Goal: Check status: Check status

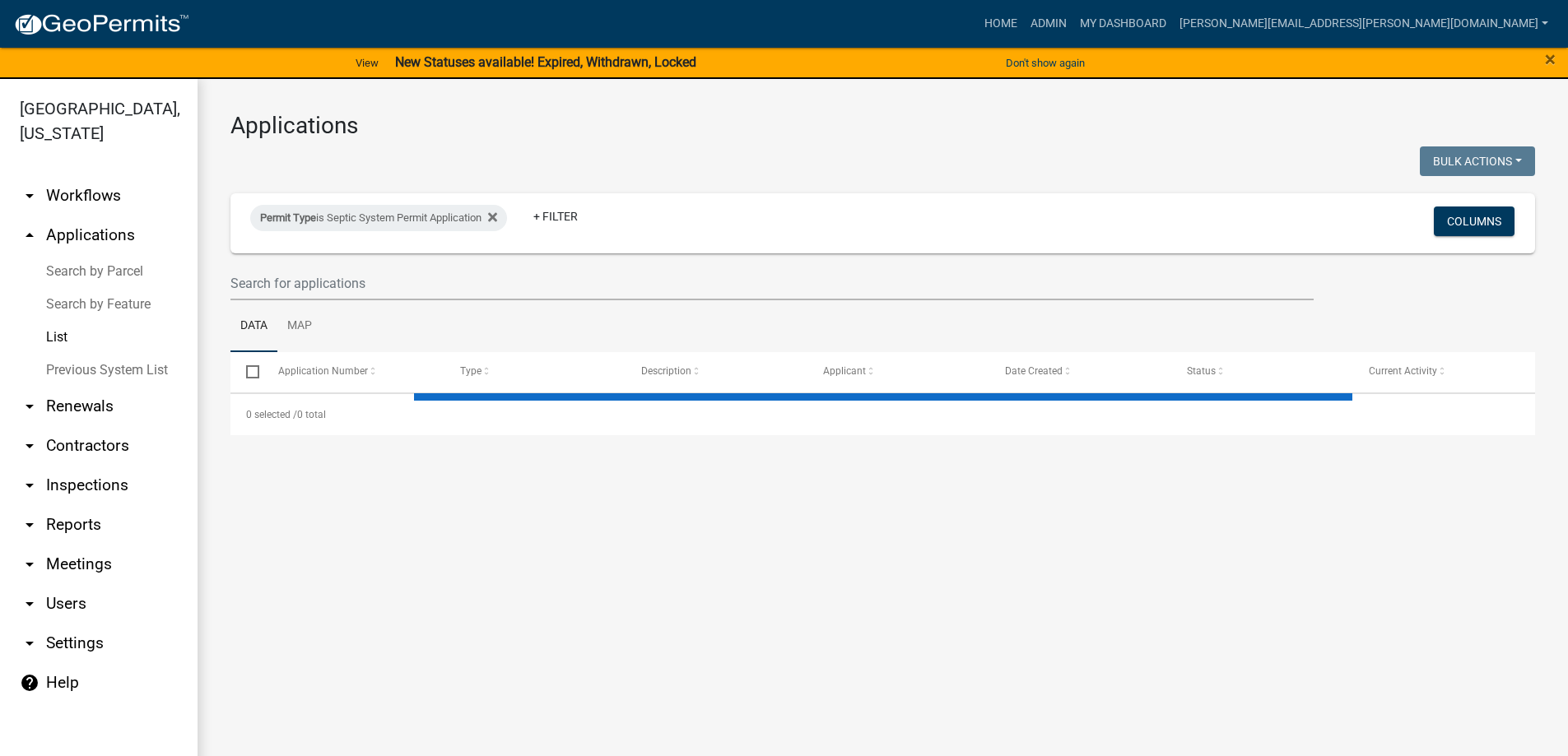
select select "3: 100"
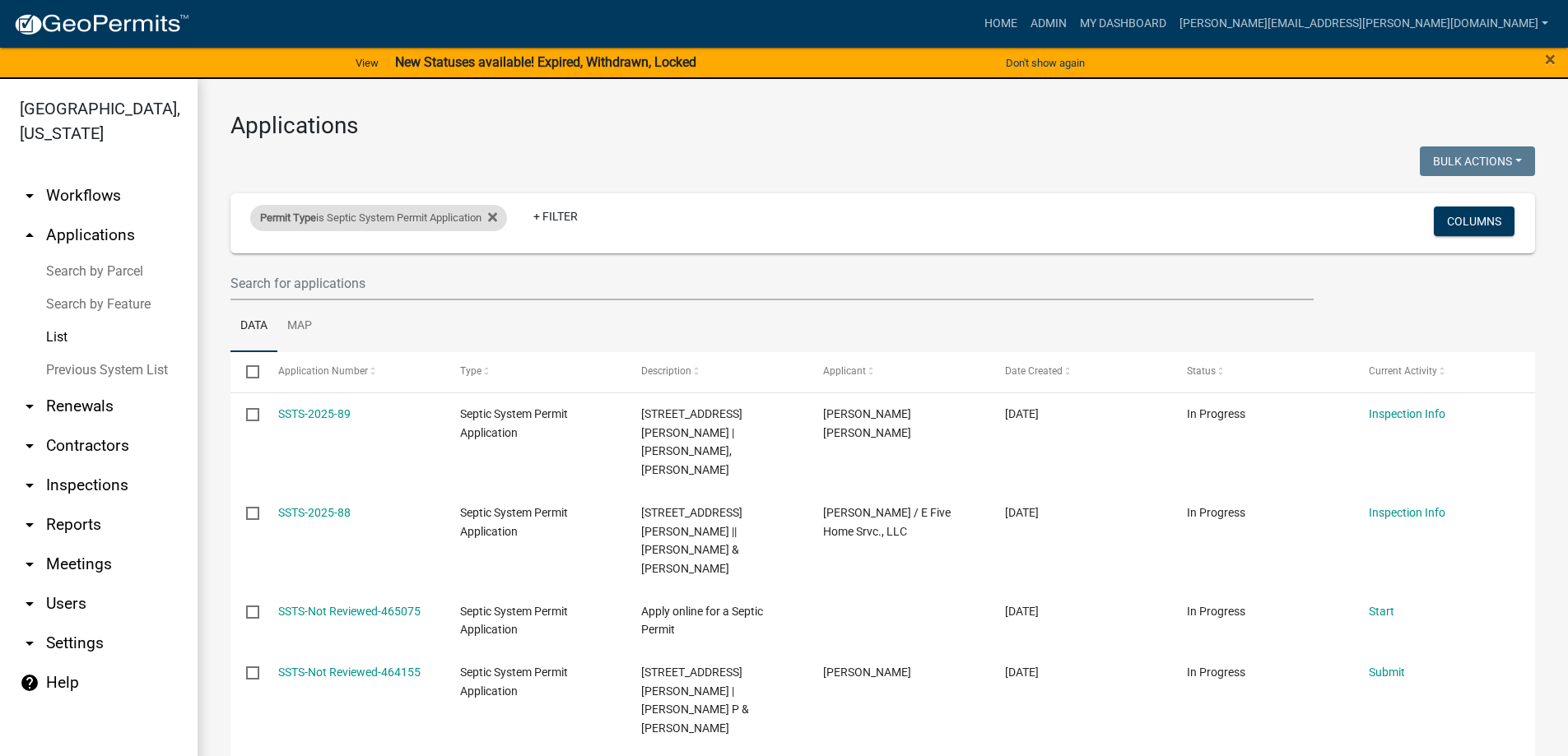
click at [504, 214] on div "Permit Type is Septic System Permit Application" at bounding box center [379, 217] width 257 height 27
select select "4ea715b7-1725-4cb7-82be-3d693945ff20"
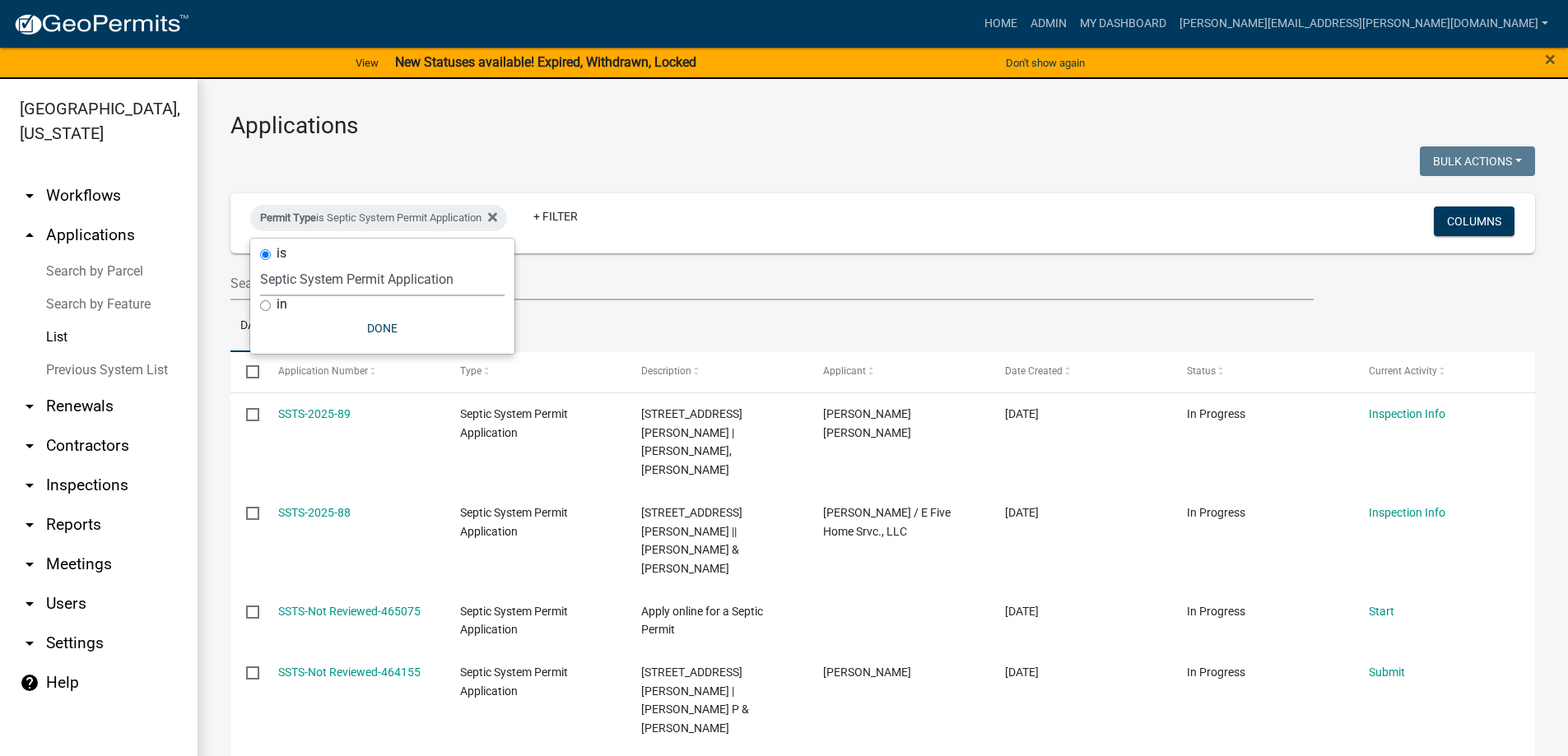
drag, startPoint x: 469, startPoint y: 278, endPoint x: 185, endPoint y: 267, distance: 284.2
click at [185, 267] on body "Internet Explorer does NOT work with GeoPermits. Get a new browser for more sec…" at bounding box center [784, 378] width 1568 height 756
click at [497, 217] on icon at bounding box center [492, 217] width 9 height 9
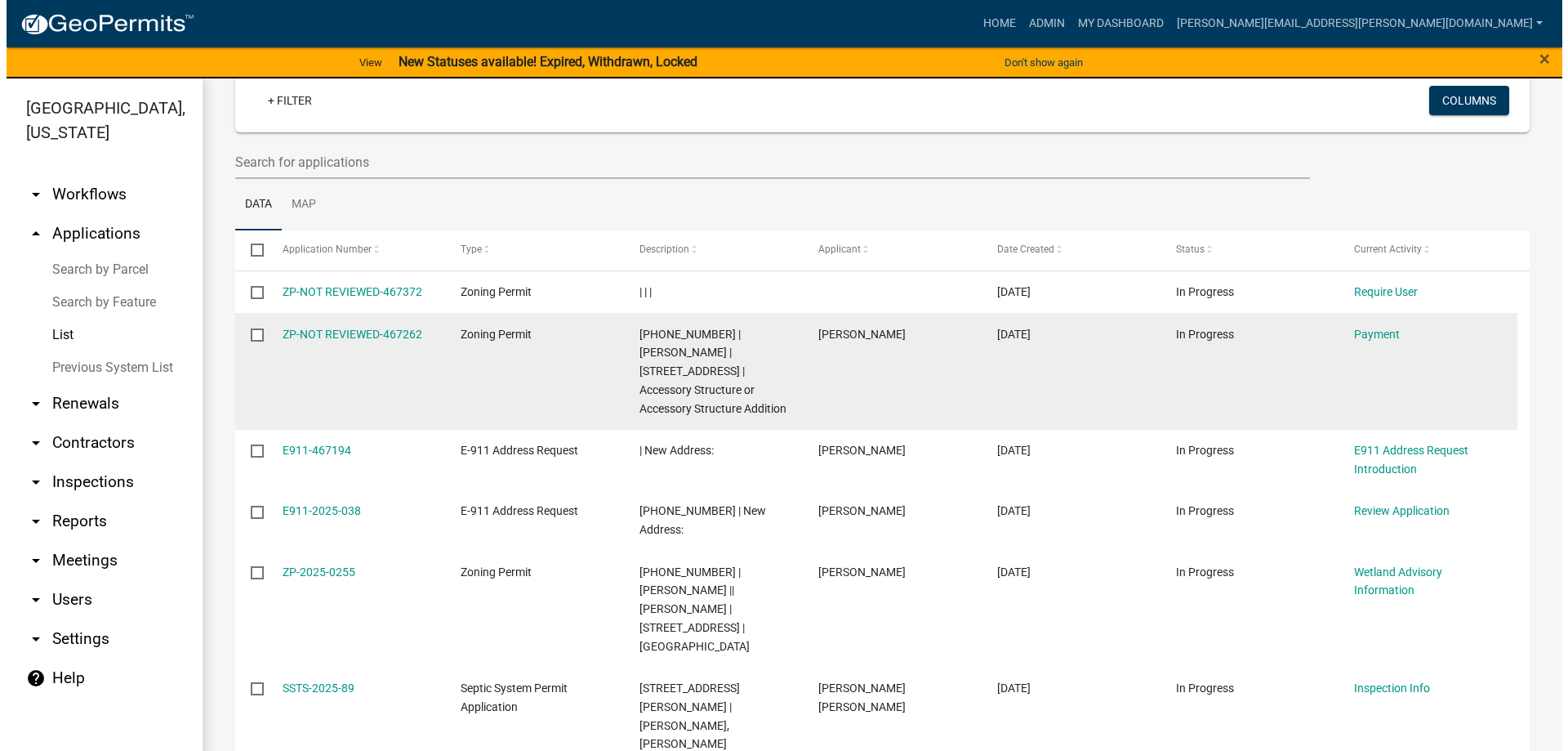
scroll to position [164, 0]
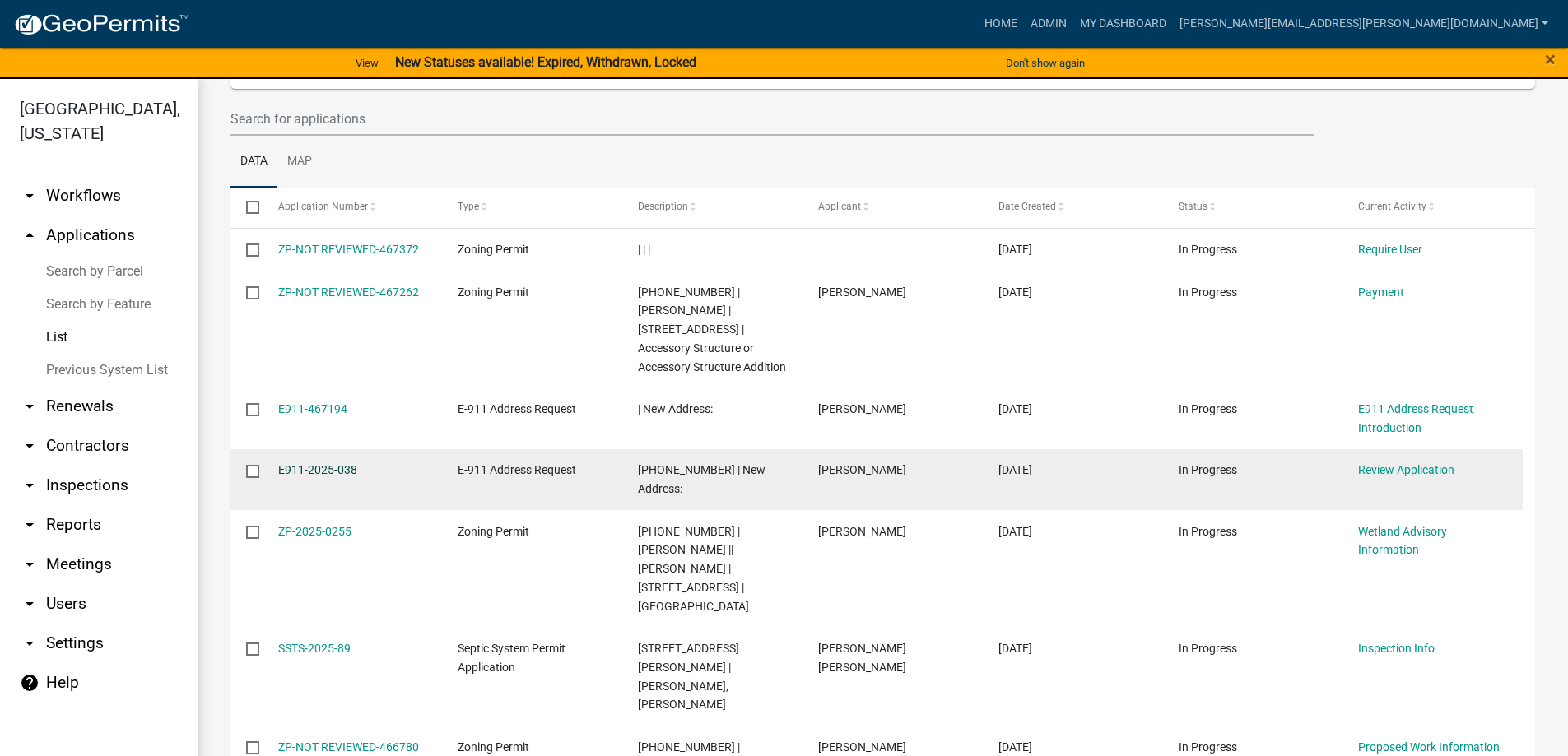
click at [289, 468] on link "E911-2025-038" at bounding box center [317, 469] width 79 height 13
